Goal: Navigation & Orientation: Find specific page/section

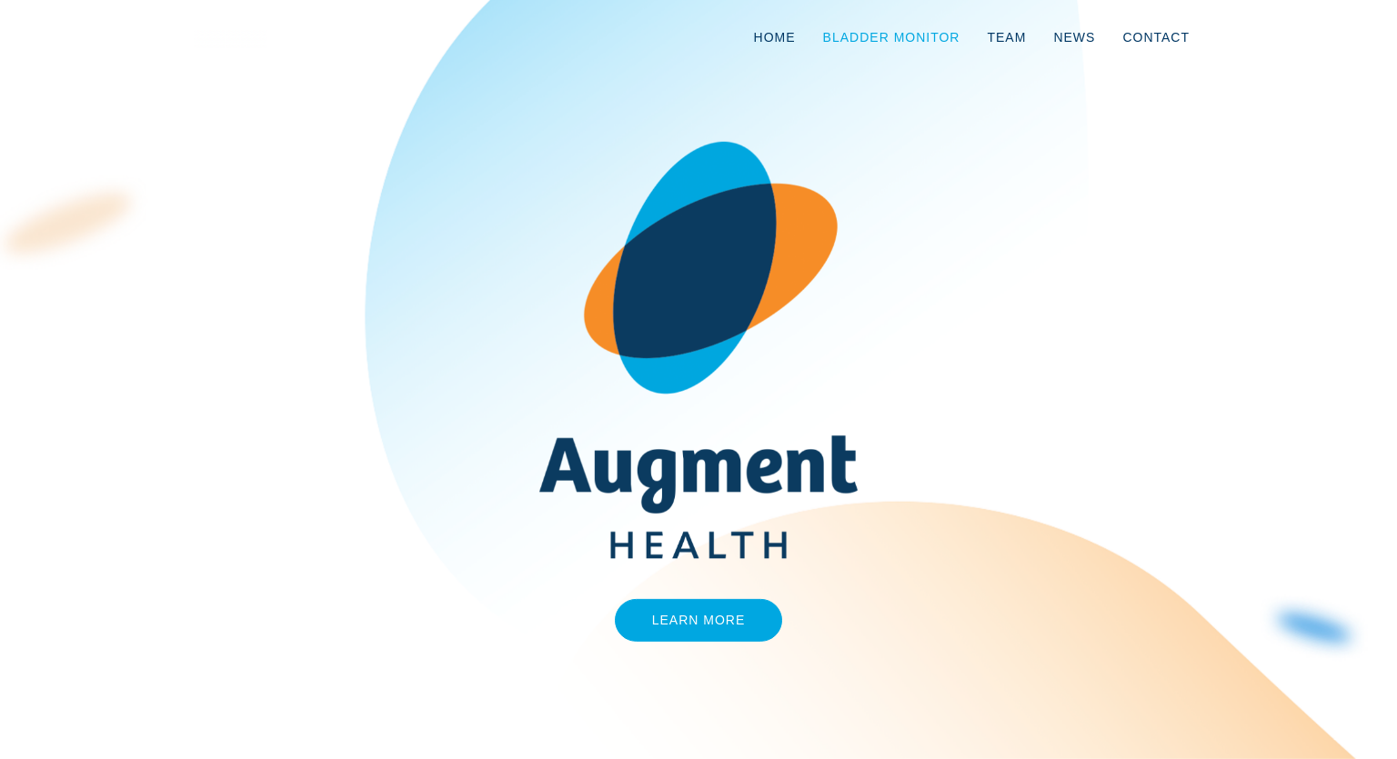
click at [898, 44] on link "Bladder Monitor" at bounding box center [891, 37] width 165 height 60
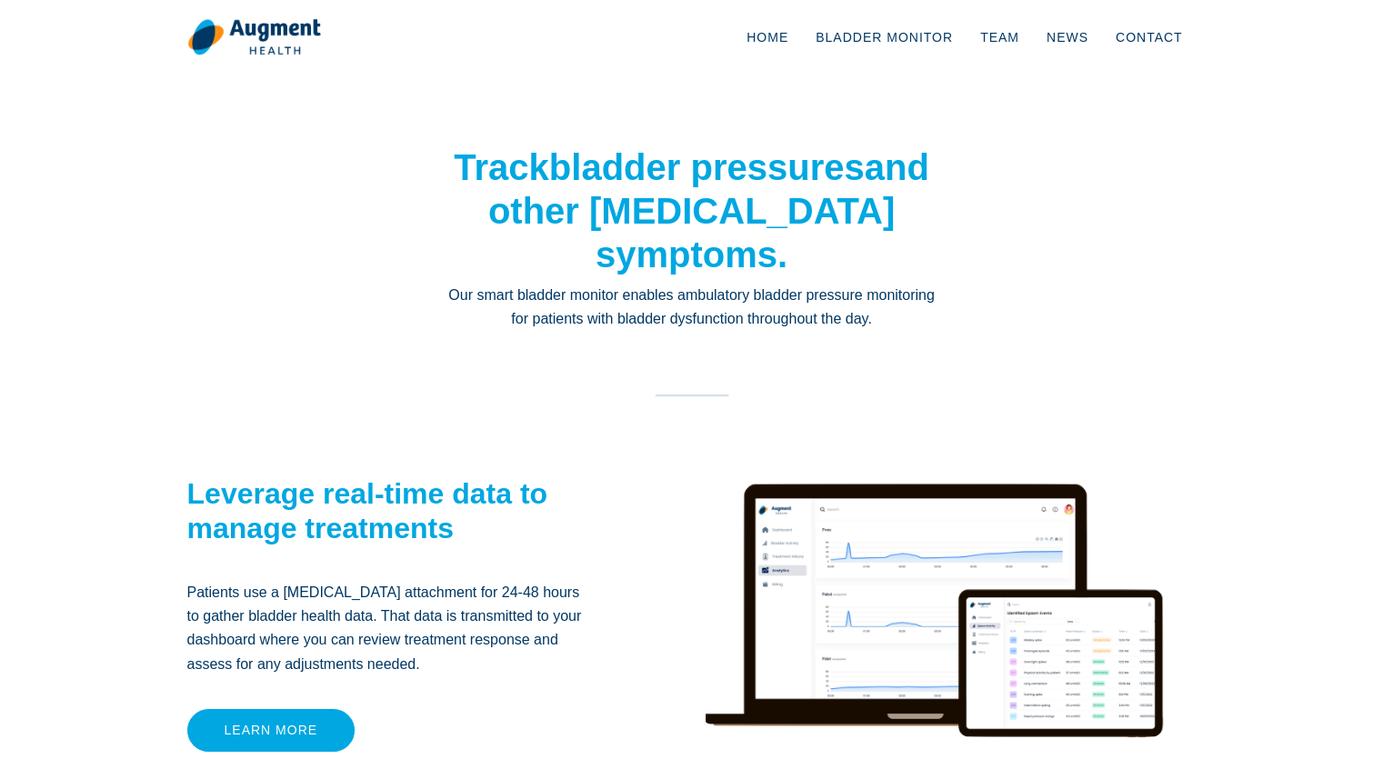
scroll to position [20, 0]
